Goal: Information Seeking & Learning: Find specific fact

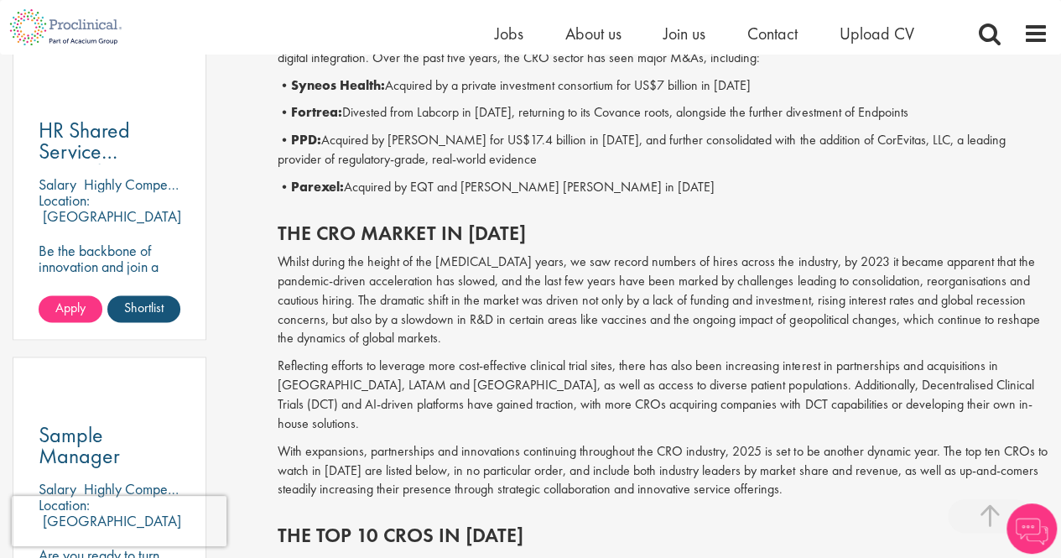
scroll to position [923, 0]
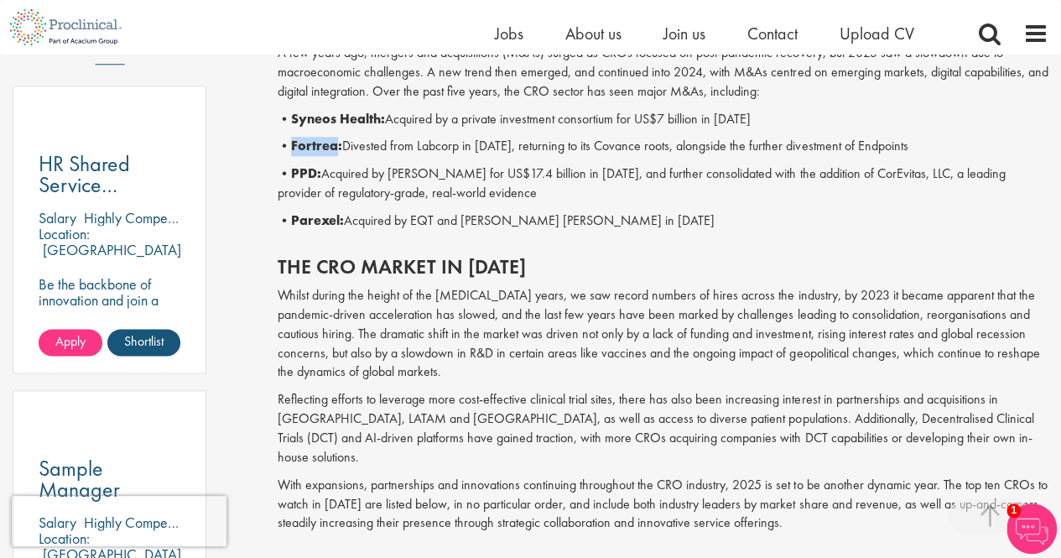
drag, startPoint x: 342, startPoint y: 148, endPoint x: 295, endPoint y: 148, distance: 47.0
click at [295, 148] on b "Fortrea:" at bounding box center [316, 146] width 51 height 18
copy b "Fortrea"
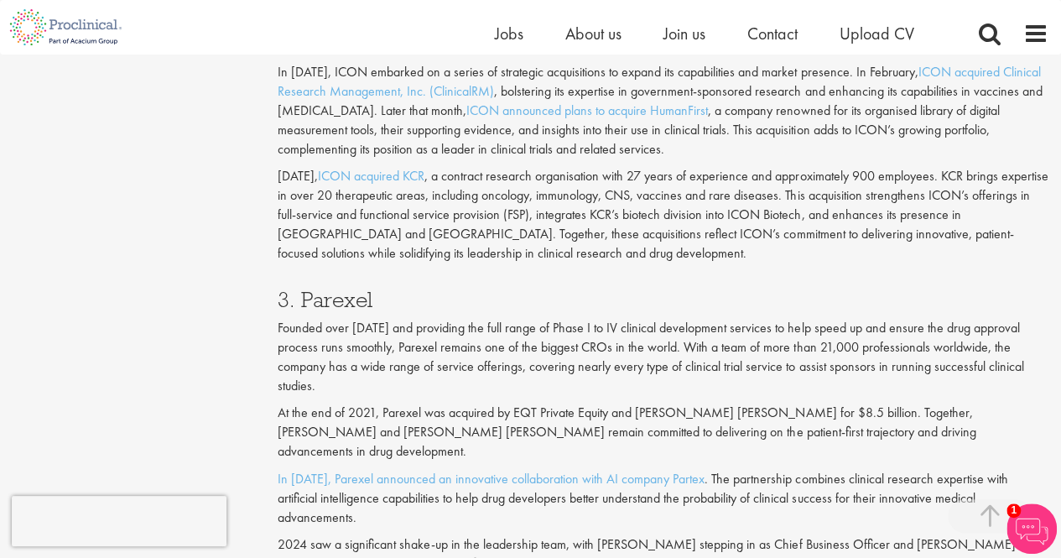
scroll to position [1845, 0]
drag, startPoint x: 367, startPoint y: 281, endPoint x: 304, endPoint y: 281, distance: 63.7
click at [304, 288] on h3 "3. Parexel" at bounding box center [663, 299] width 771 height 22
click at [389, 288] on h3 "3. Parexel" at bounding box center [663, 299] width 771 height 22
drag, startPoint x: 382, startPoint y: 279, endPoint x: 301, endPoint y: 276, distance: 81.4
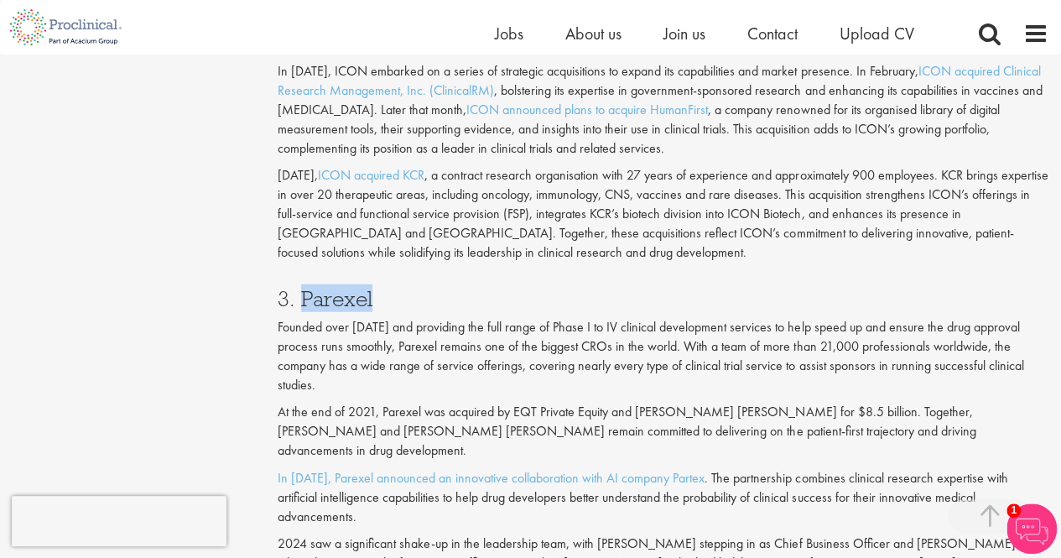
click at [301, 288] on h3 "3. Parexel" at bounding box center [663, 299] width 771 height 22
copy h3 "Parexel"
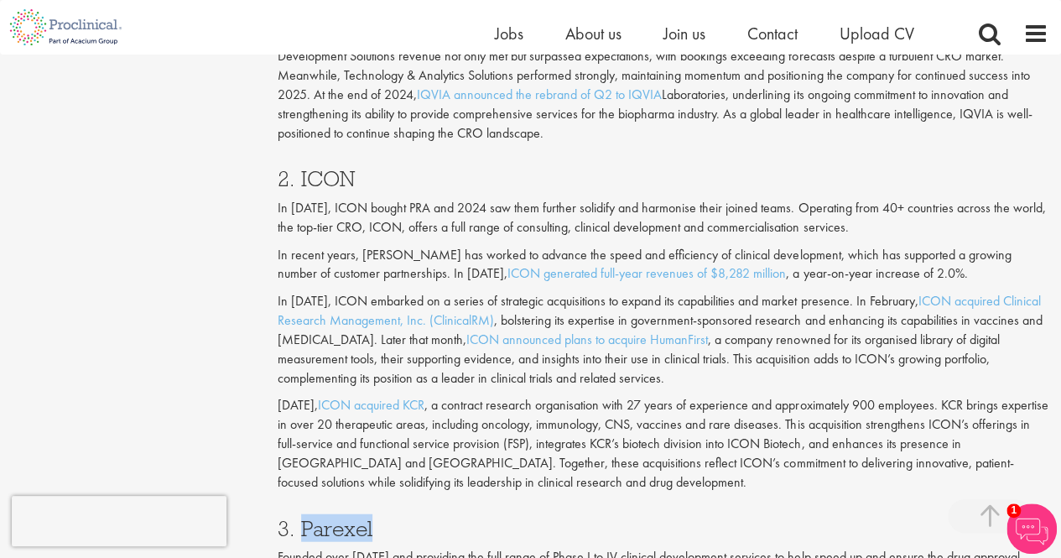
scroll to position [1510, 0]
